Goal: Transaction & Acquisition: Purchase product/service

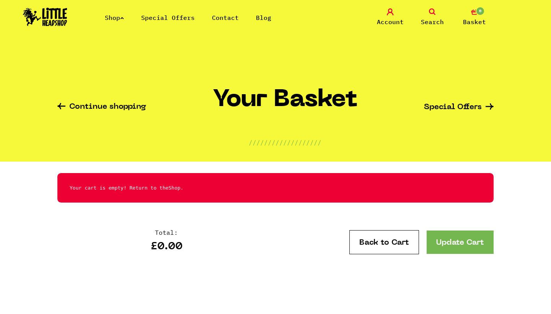
scroll to position [32, 0]
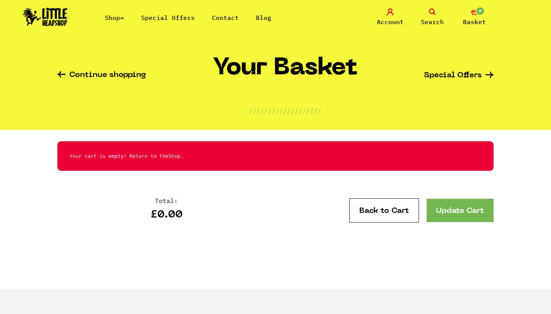
click at [436, 20] on span "Search" at bounding box center [432, 21] width 23 height 9
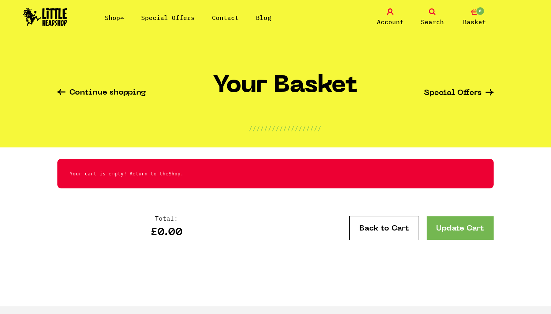
click at [337, 44] on nav "Shop Special Offers Contact Blog Account Search 0 Basket Categories Shop All Br…" at bounding box center [275, 23] width 551 height 47
click at [432, 10] on icon at bounding box center [432, 11] width 7 height 7
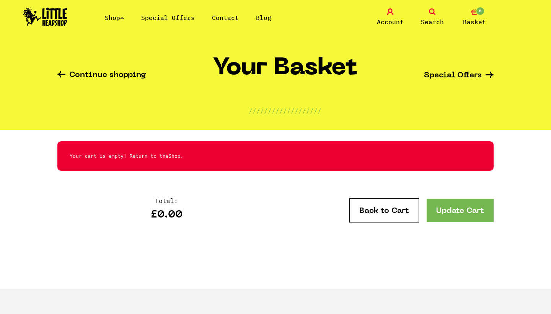
click at [50, 15] on img at bounding box center [45, 17] width 44 height 18
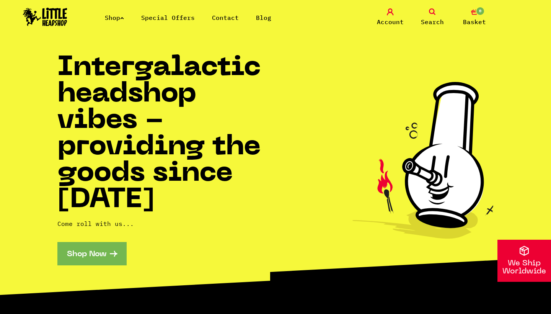
click at [433, 16] on link "Search" at bounding box center [432, 17] width 38 height 18
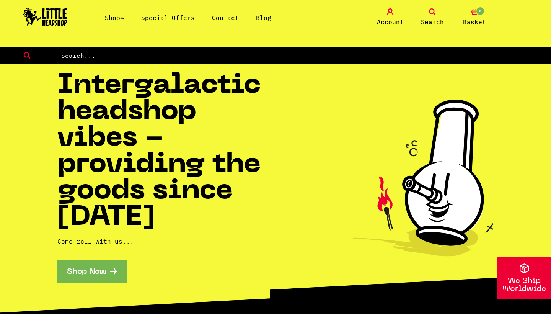
click at [148, 52] on input "text" at bounding box center [305, 55] width 491 height 10
type input "mushroom"
